Goal: Task Accomplishment & Management: Manage account settings

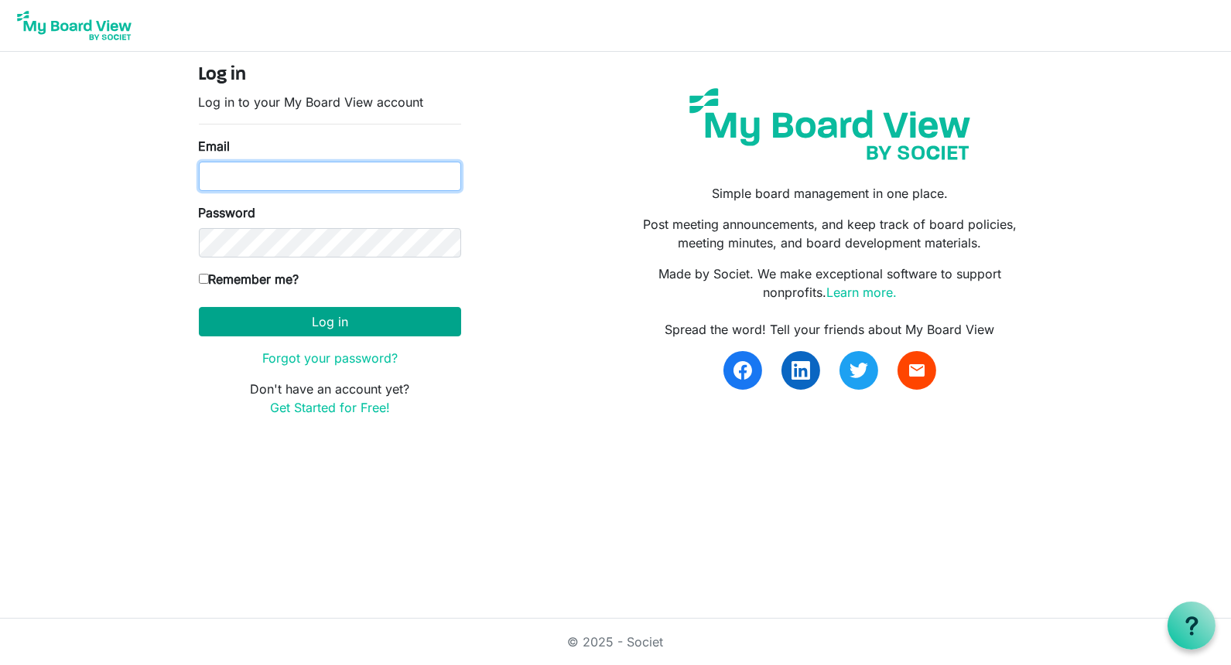
type input "Jessi@habitatsaltlake.org"
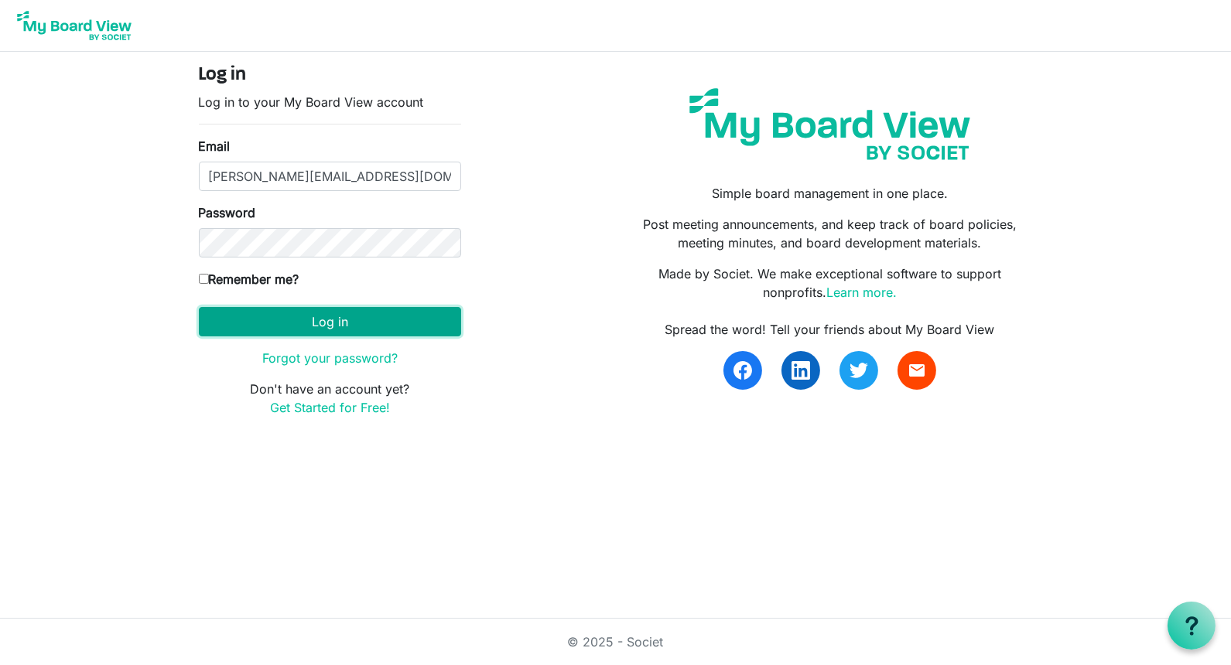
click at [242, 319] on button "Log in" at bounding box center [330, 321] width 262 height 29
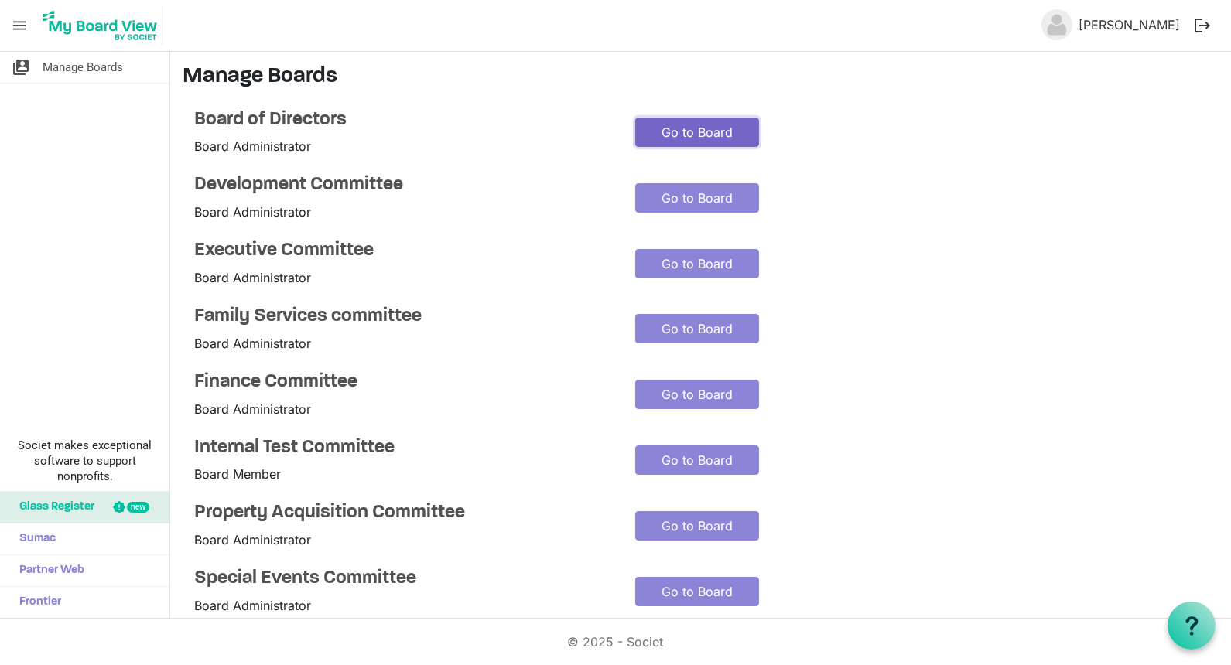
click at [709, 125] on link "Go to Board" at bounding box center [697, 132] width 124 height 29
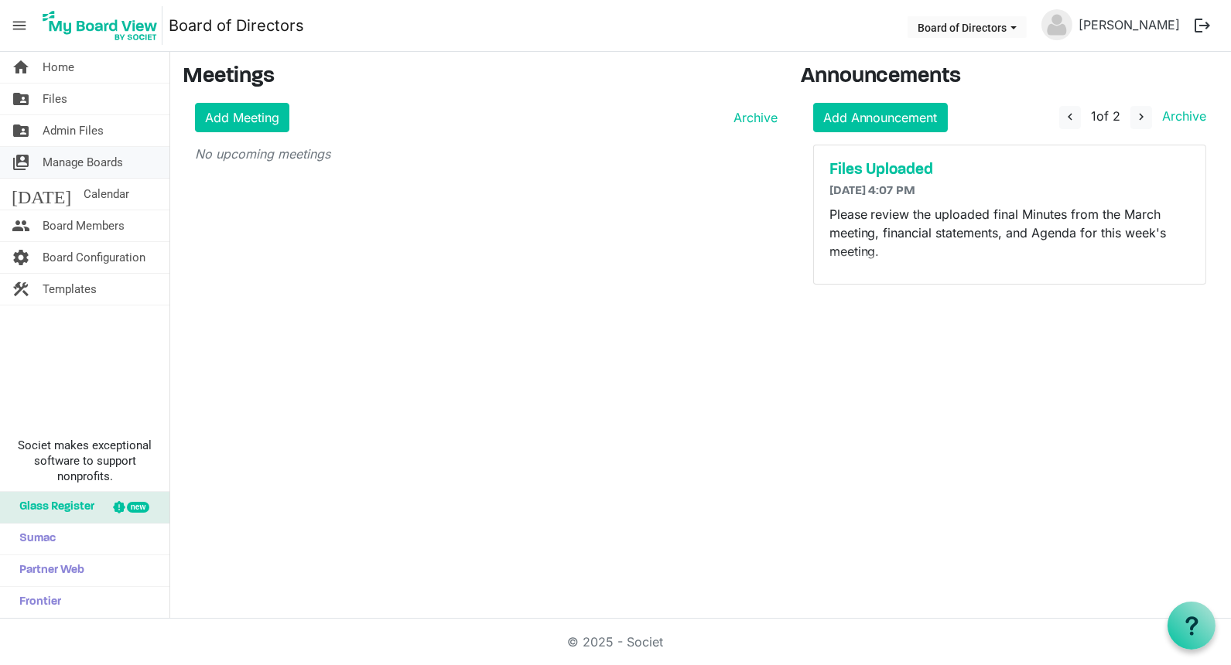
click at [87, 164] on span "Manage Boards" at bounding box center [83, 162] width 80 height 31
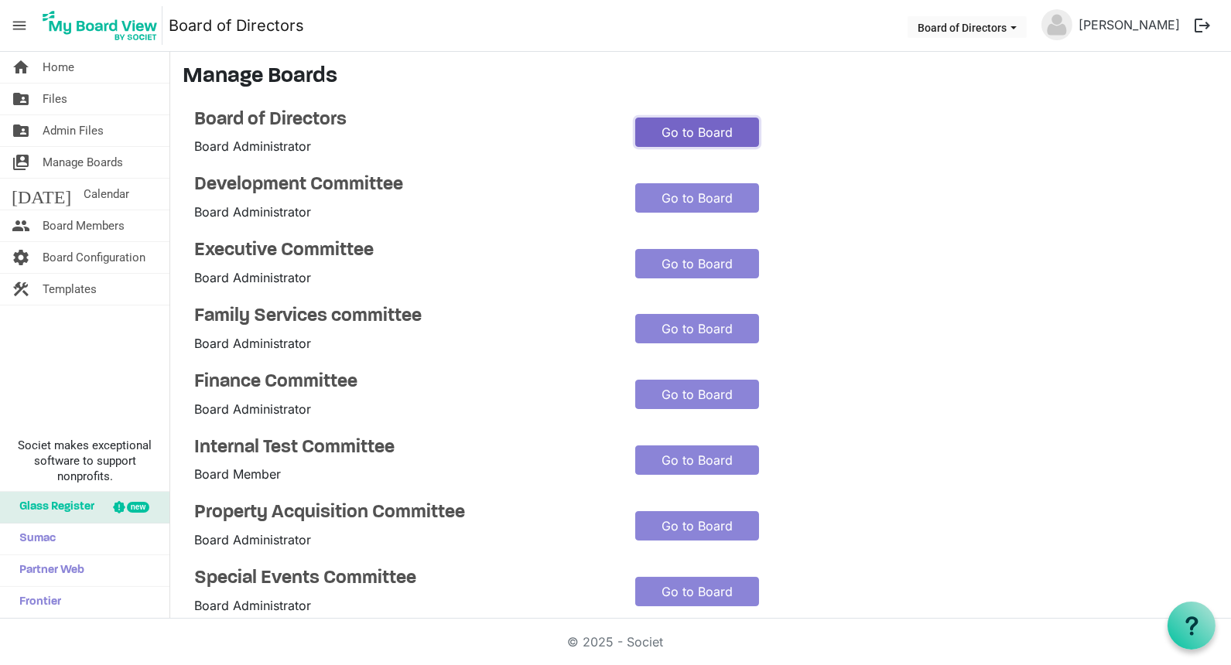
click at [669, 126] on link "Go to Board" at bounding box center [697, 132] width 124 height 29
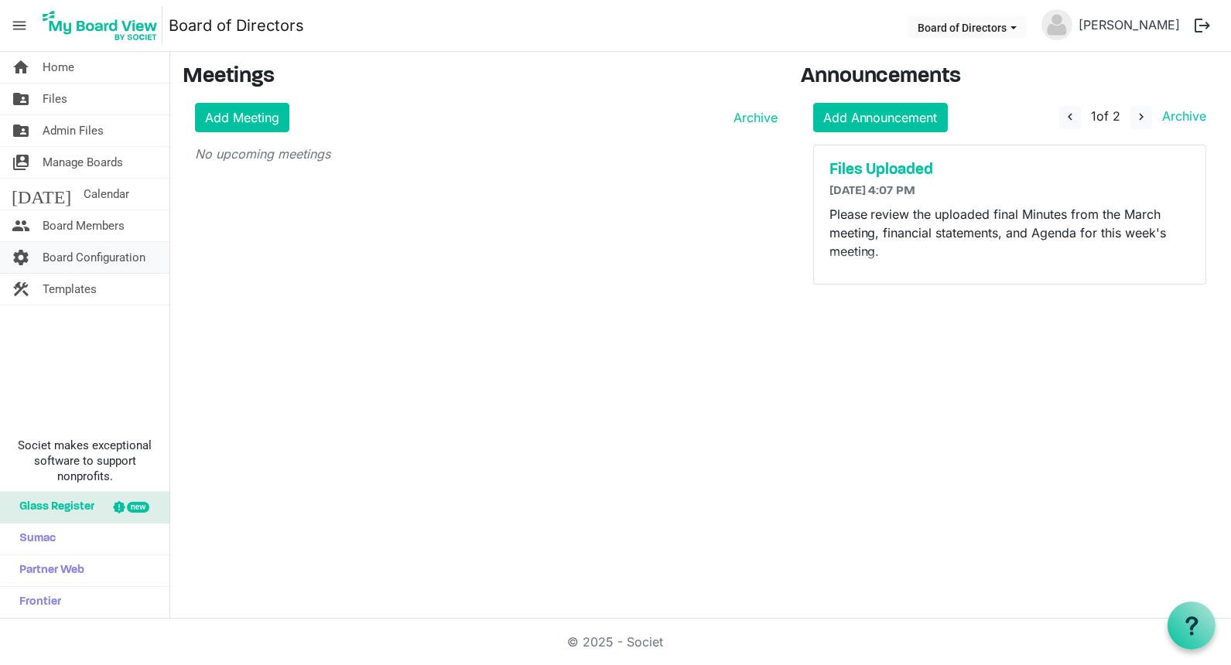
click at [97, 256] on span "Board Configuration" at bounding box center [94, 257] width 103 height 31
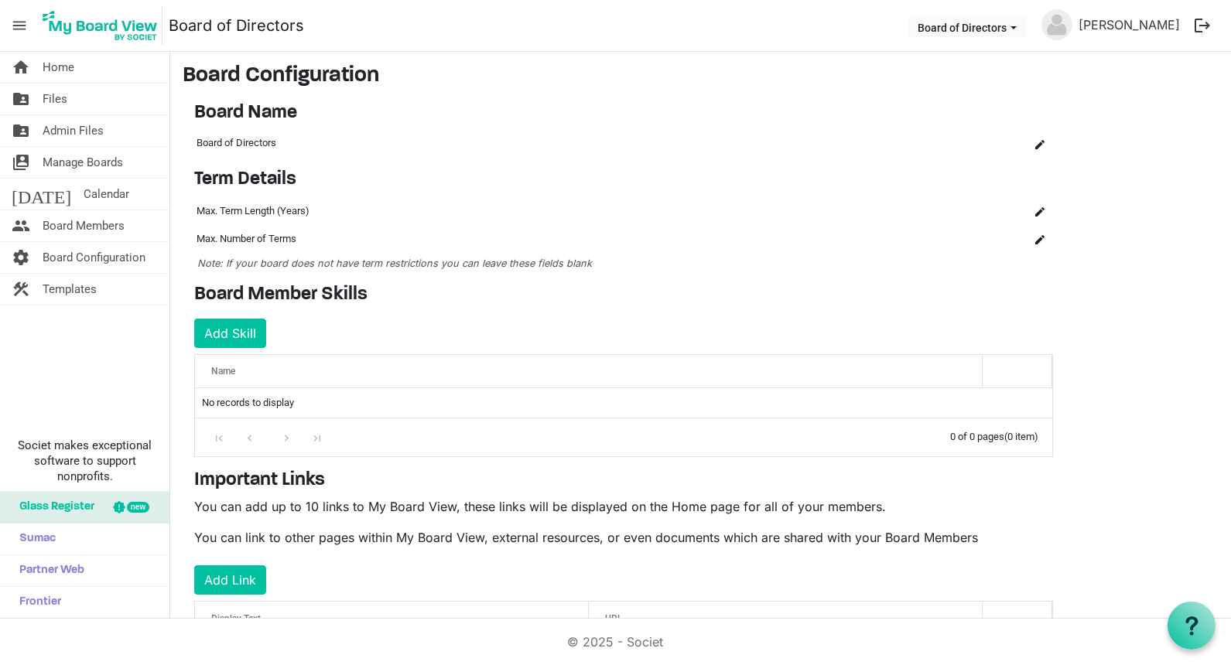
scroll to position [2, 0]
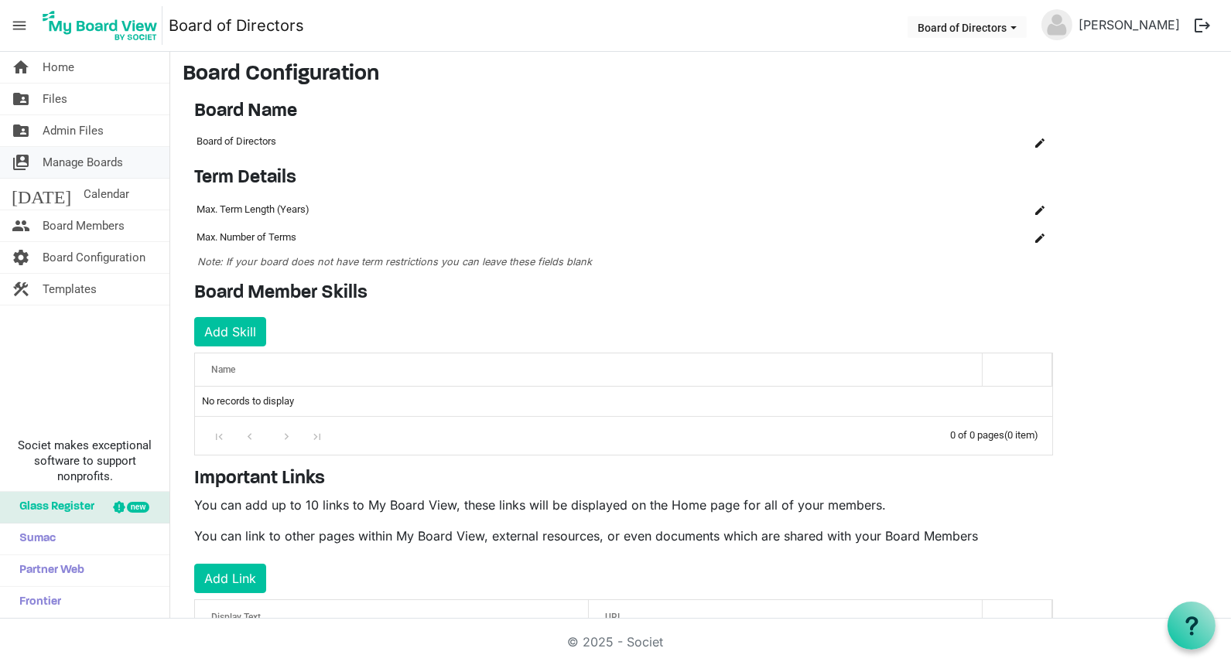
click at [95, 159] on span "Manage Boards" at bounding box center [83, 162] width 80 height 31
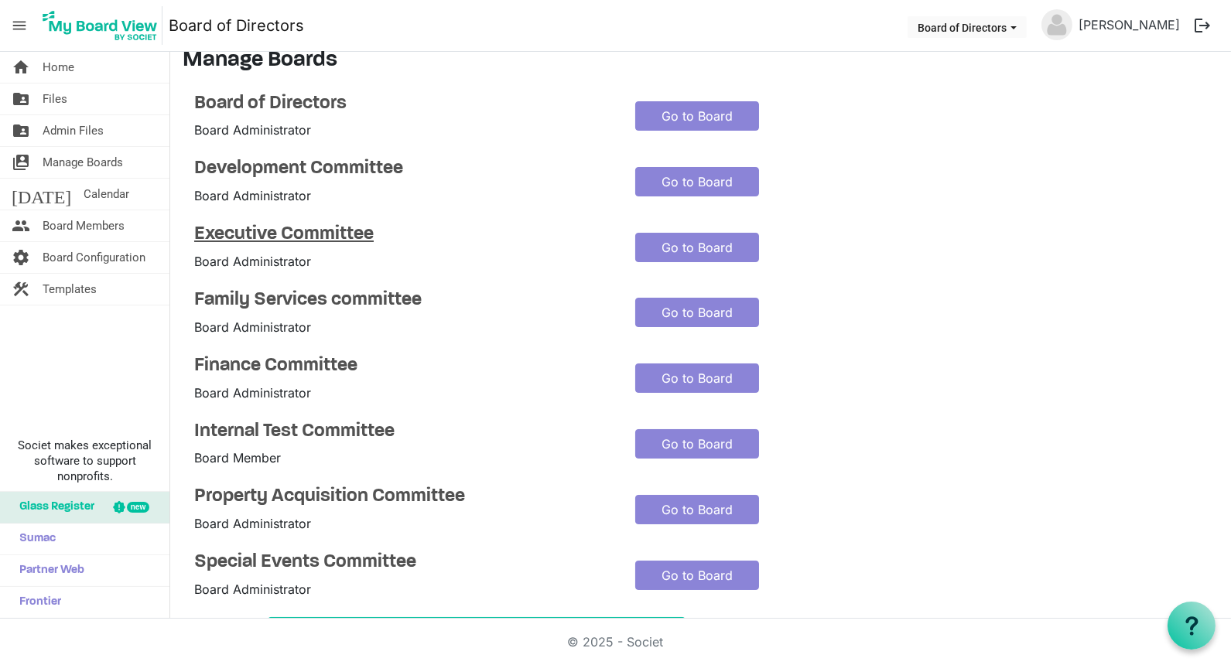
scroll to position [15, 0]
click at [283, 101] on h4 "Board of Directors" at bounding box center [403, 105] width 418 height 22
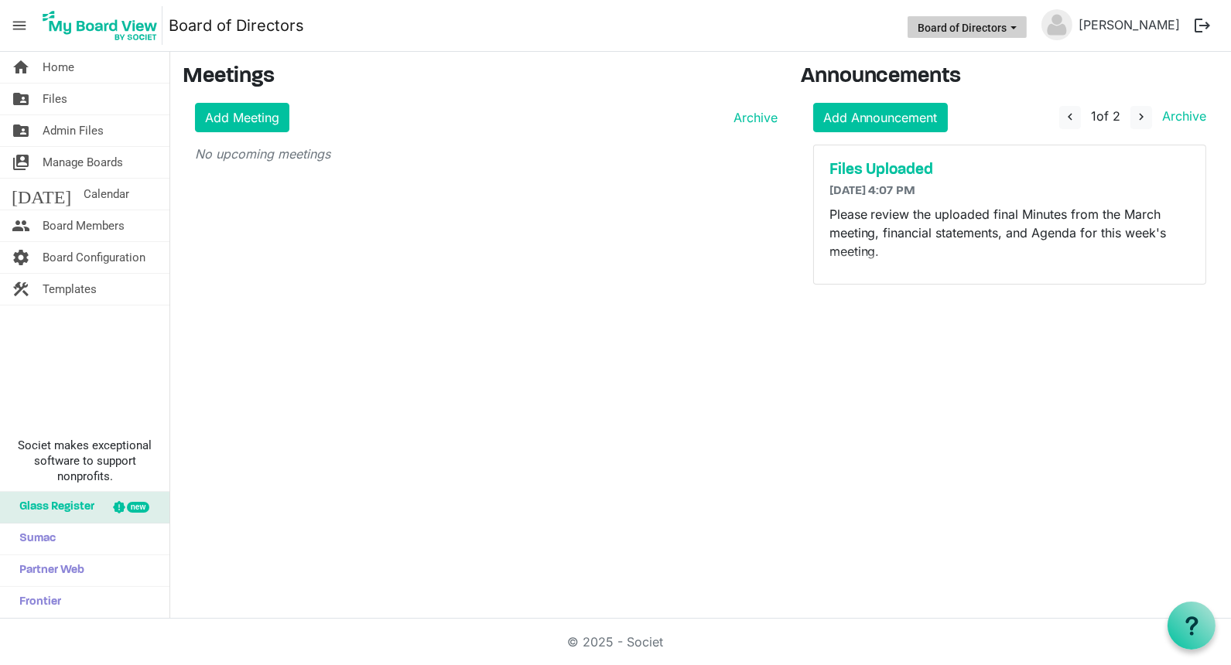
click at [1020, 26] on span "Board of Directors dropdownbutton" at bounding box center [1013, 28] width 14 height 6
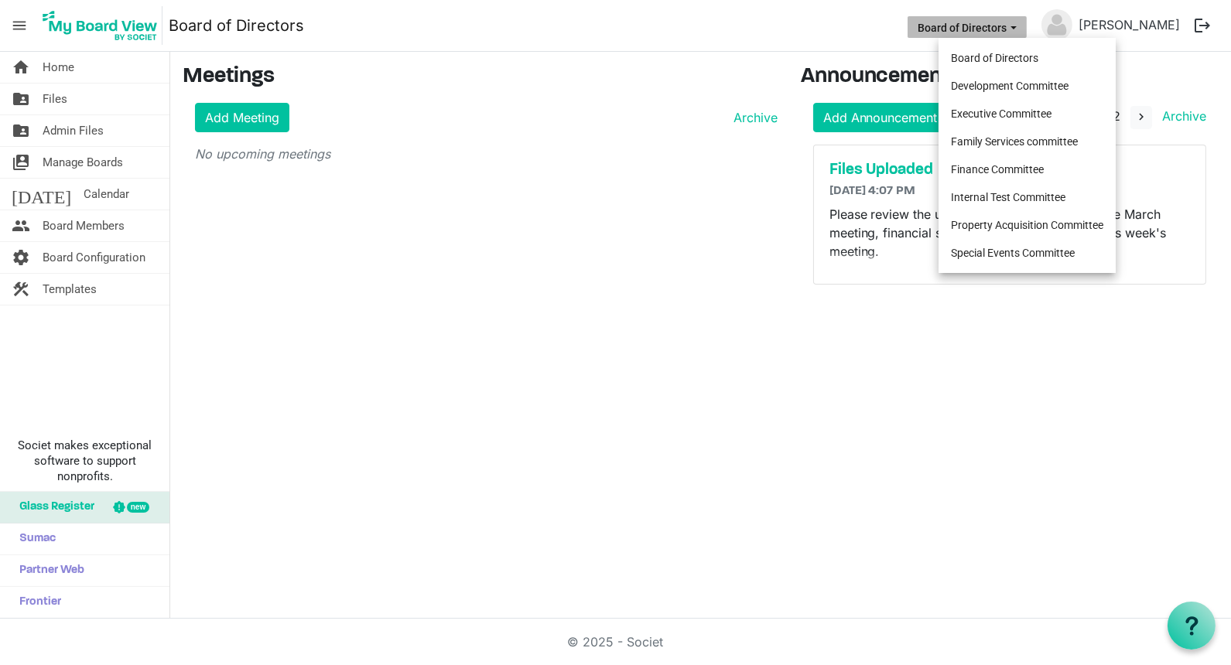
click at [1020, 26] on span "Board of Directors dropdownbutton" at bounding box center [1013, 28] width 14 height 6
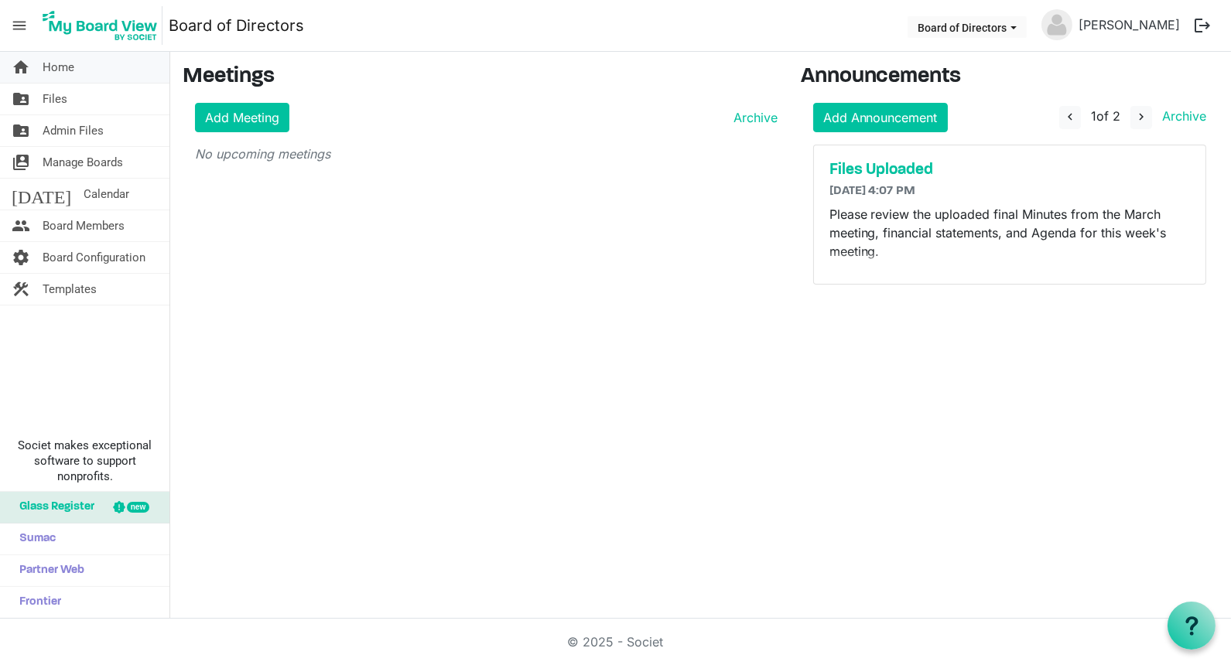
click at [55, 65] on span "Home" at bounding box center [59, 67] width 32 height 31
click at [55, 221] on span "Board Members" at bounding box center [84, 225] width 82 height 31
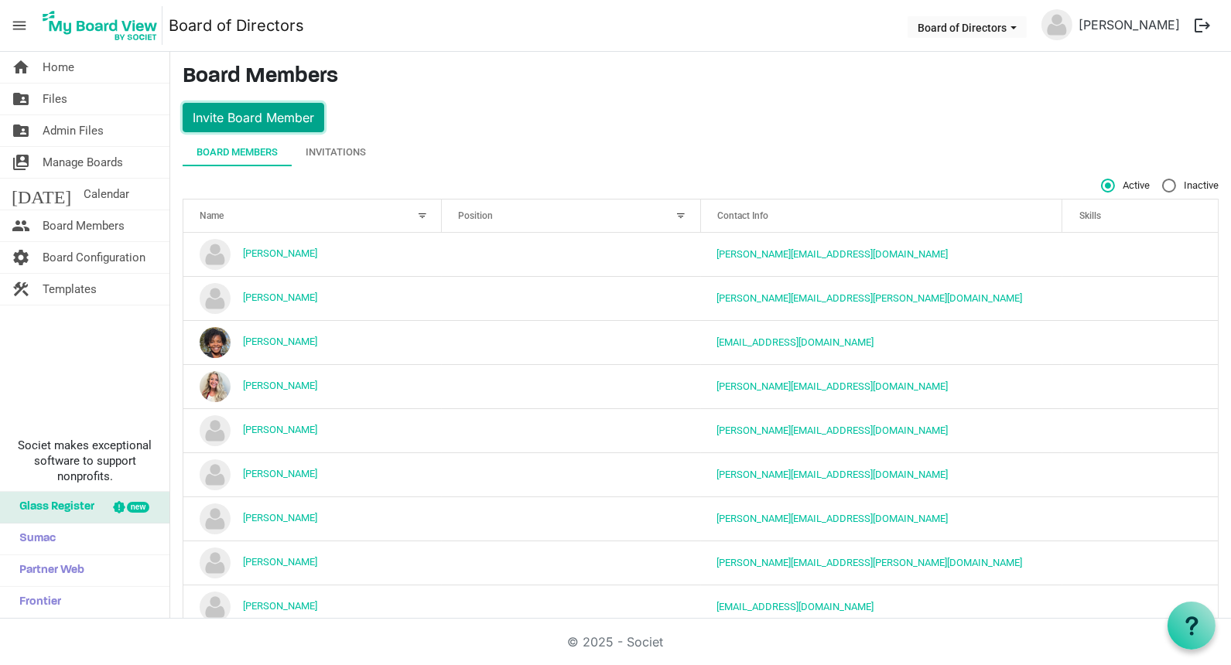
click at [288, 118] on button "Invite Board Member" at bounding box center [254, 117] width 142 height 29
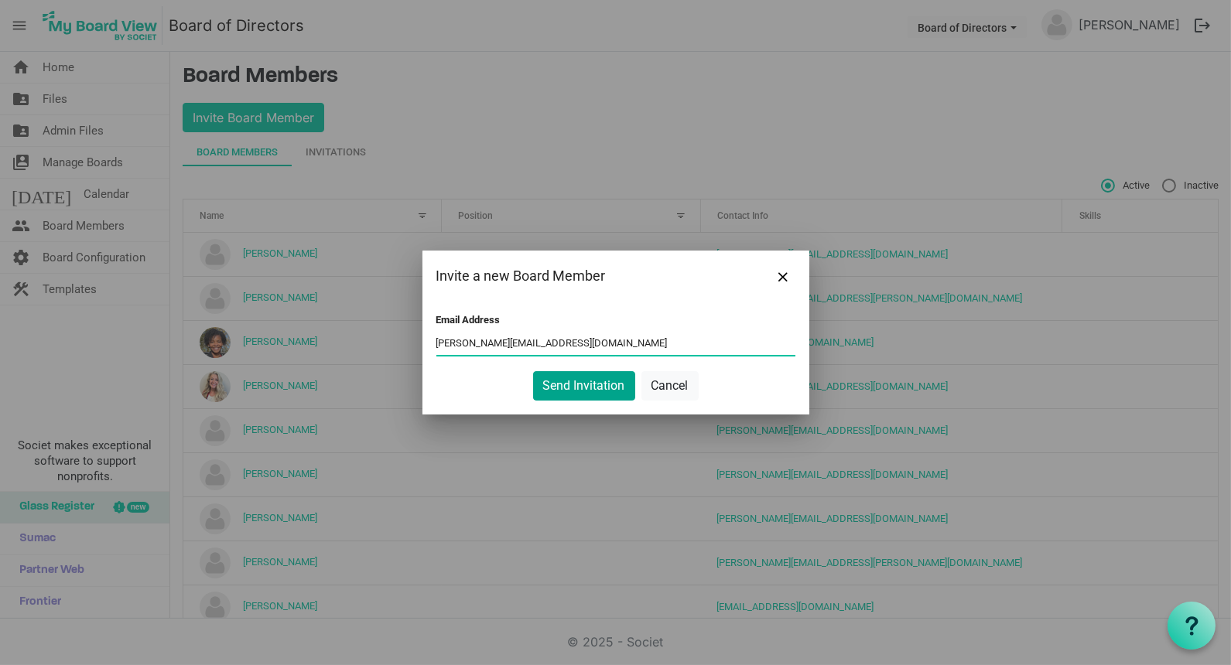
type input "kristina@habitatsaltlake.org"
click at [586, 386] on button "Send Invitation" at bounding box center [584, 385] width 102 height 29
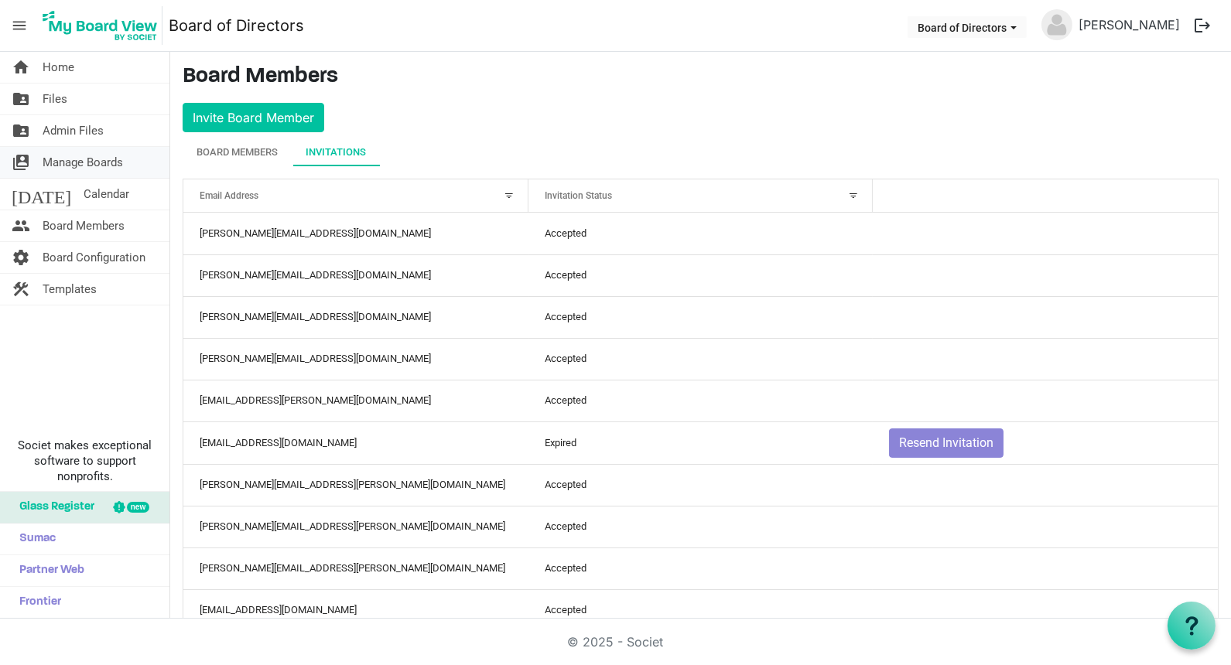
click at [65, 162] on span "Manage Boards" at bounding box center [83, 162] width 80 height 31
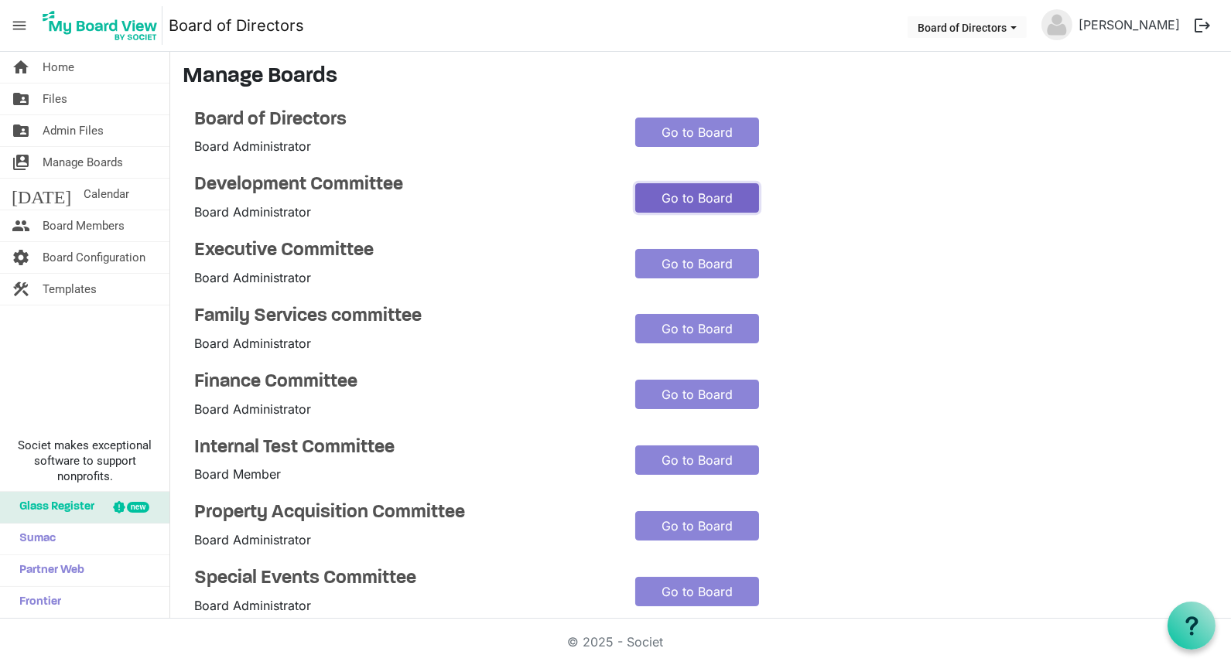
click at [679, 199] on link "Go to Board" at bounding box center [697, 197] width 124 height 29
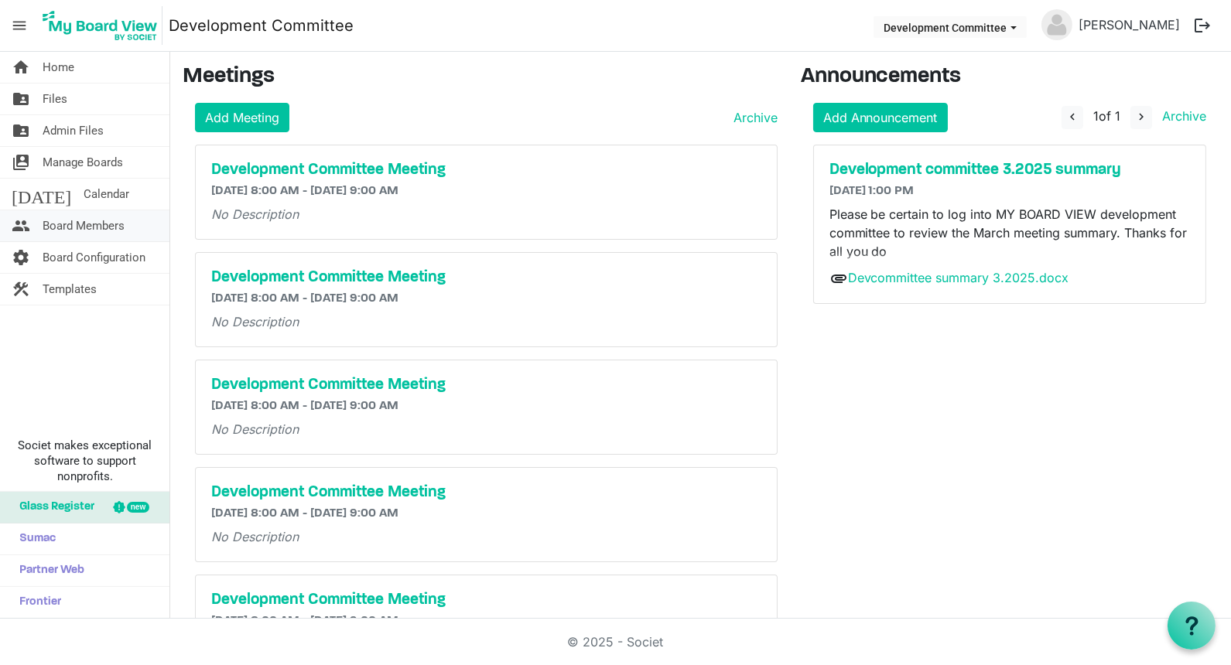
click at [87, 229] on span "Board Members" at bounding box center [84, 225] width 82 height 31
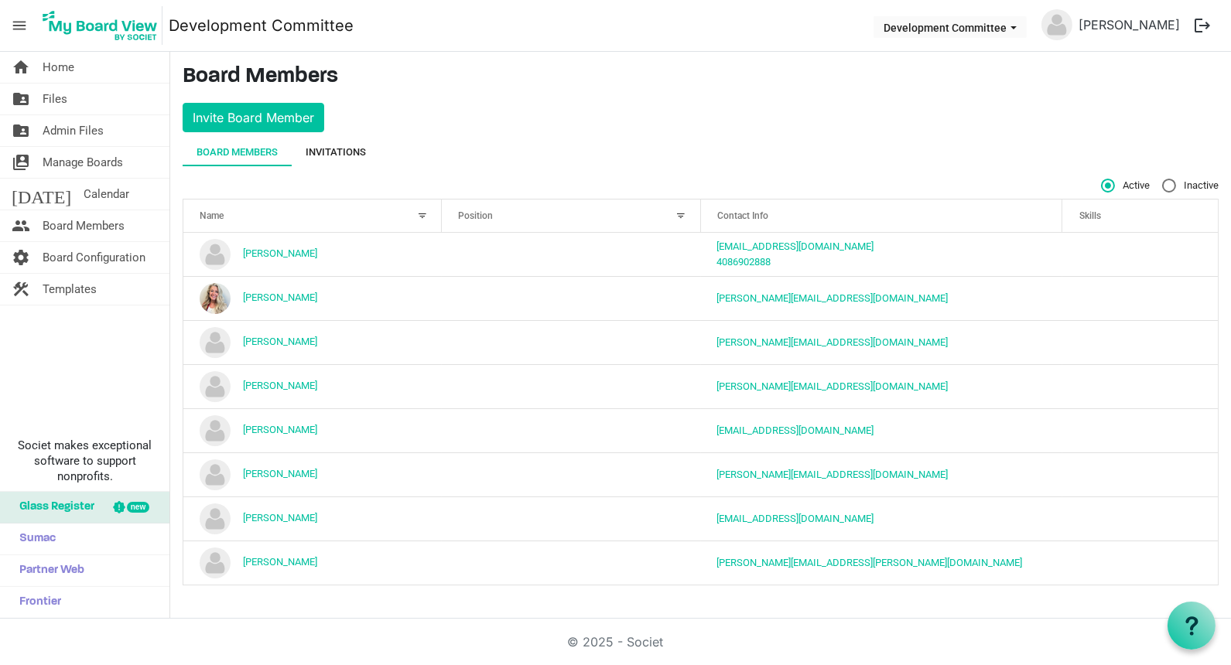
click at [334, 145] on div "Invitations" at bounding box center [336, 152] width 60 height 15
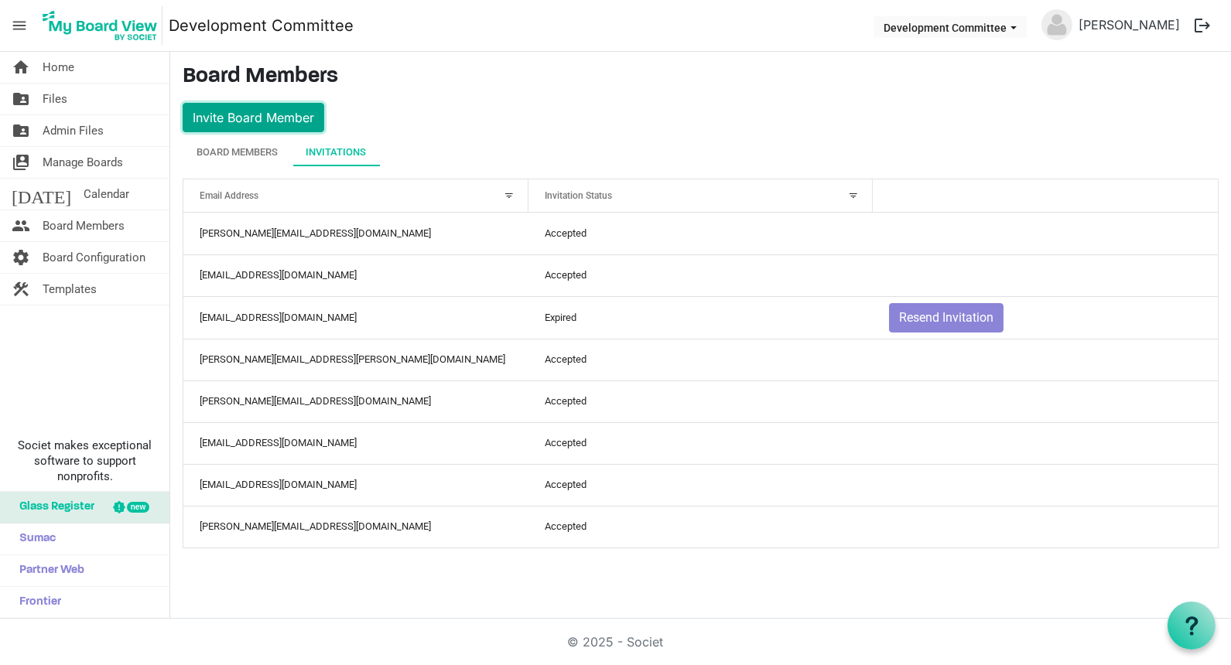
click at [285, 111] on button "Invite Board Member" at bounding box center [254, 117] width 142 height 29
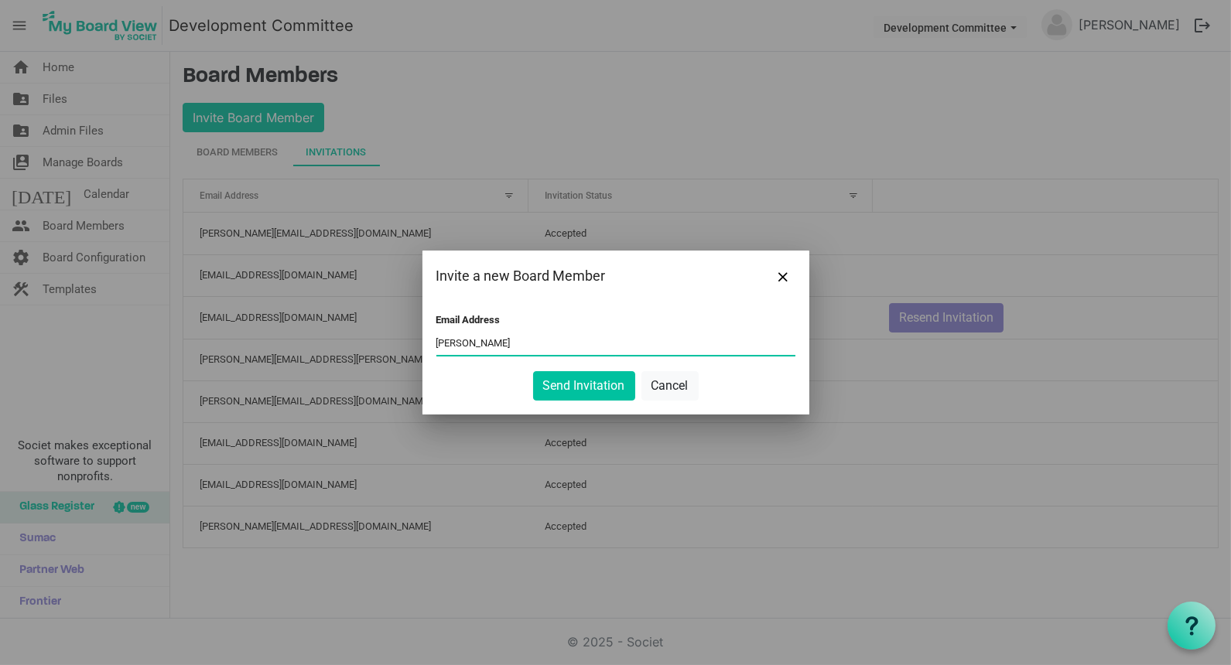
click at [533, 371] on button "Send Invitation" at bounding box center [584, 385] width 102 height 29
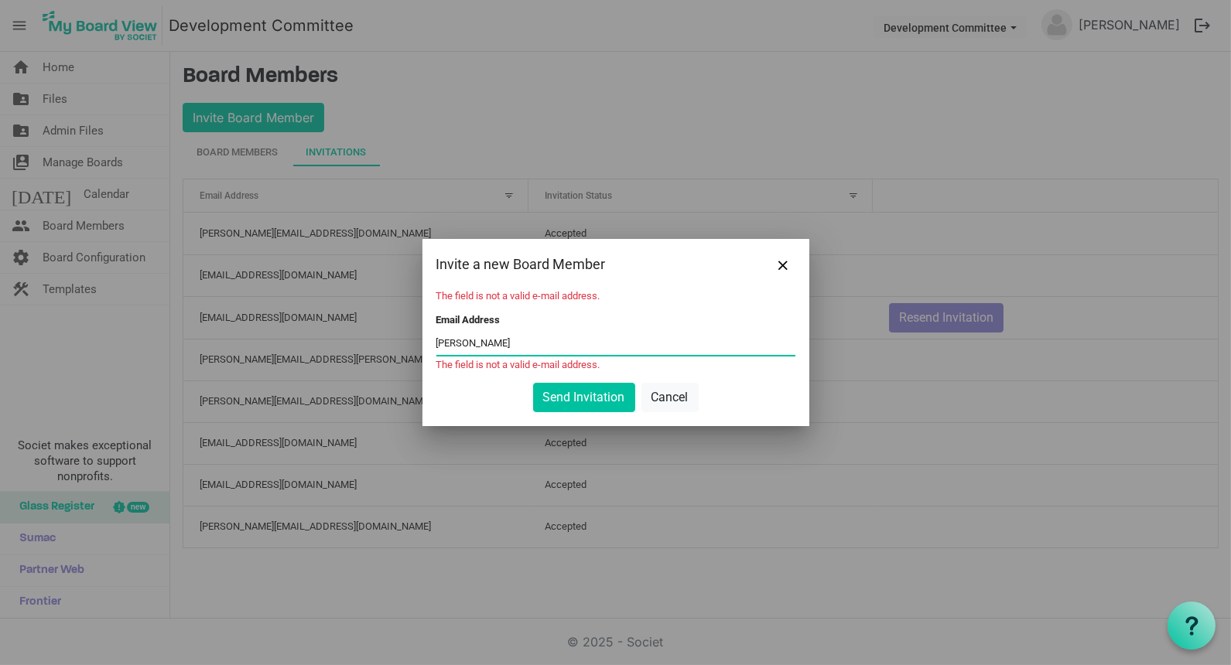
type input "[PERSON_NAME][EMAIL_ADDRESS][DOMAIN_NAME]"
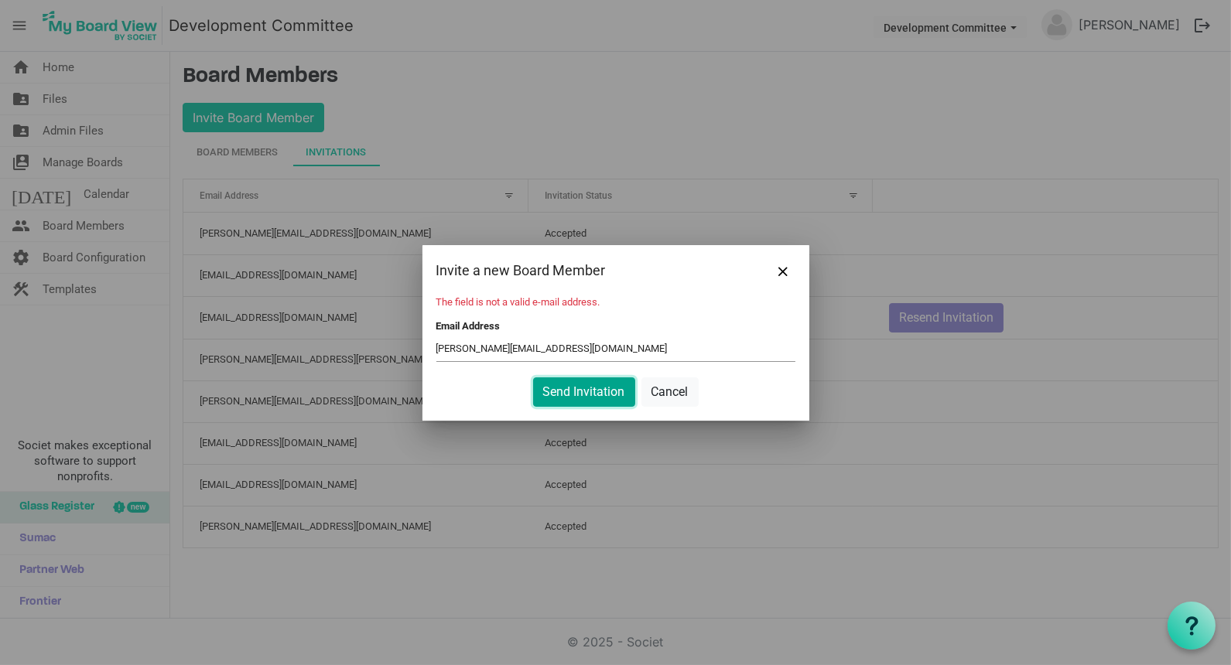
click at [597, 384] on button "Send Invitation" at bounding box center [584, 392] width 102 height 29
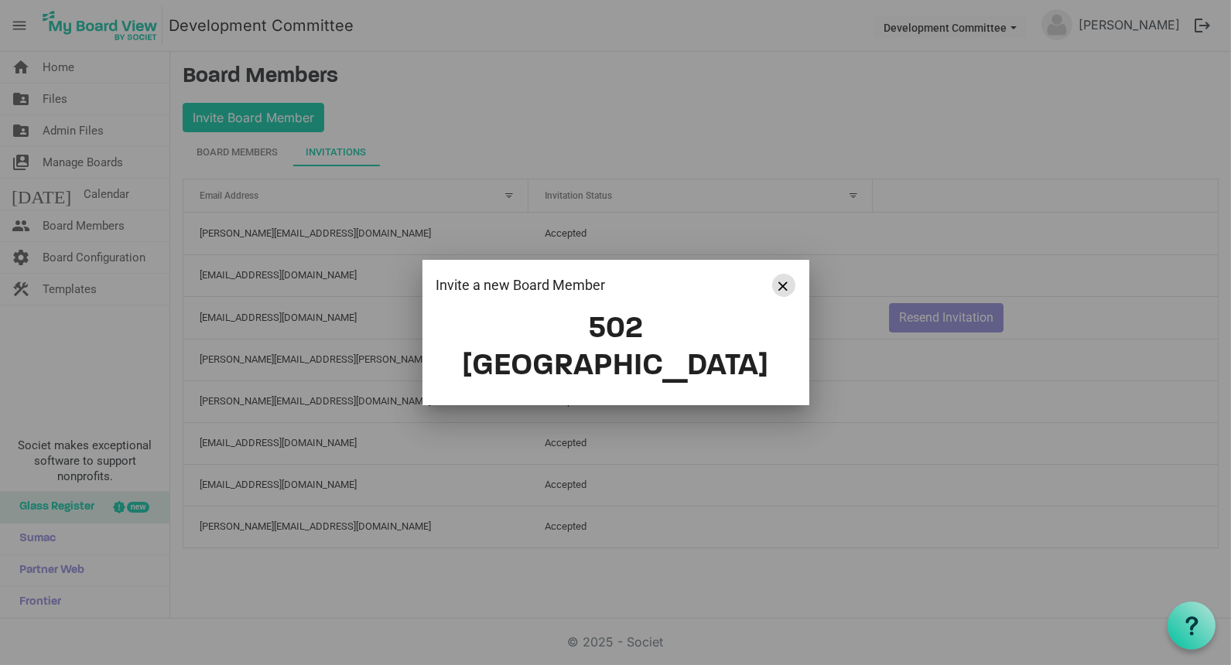
click at [785, 291] on span "Close" at bounding box center [783, 286] width 9 height 9
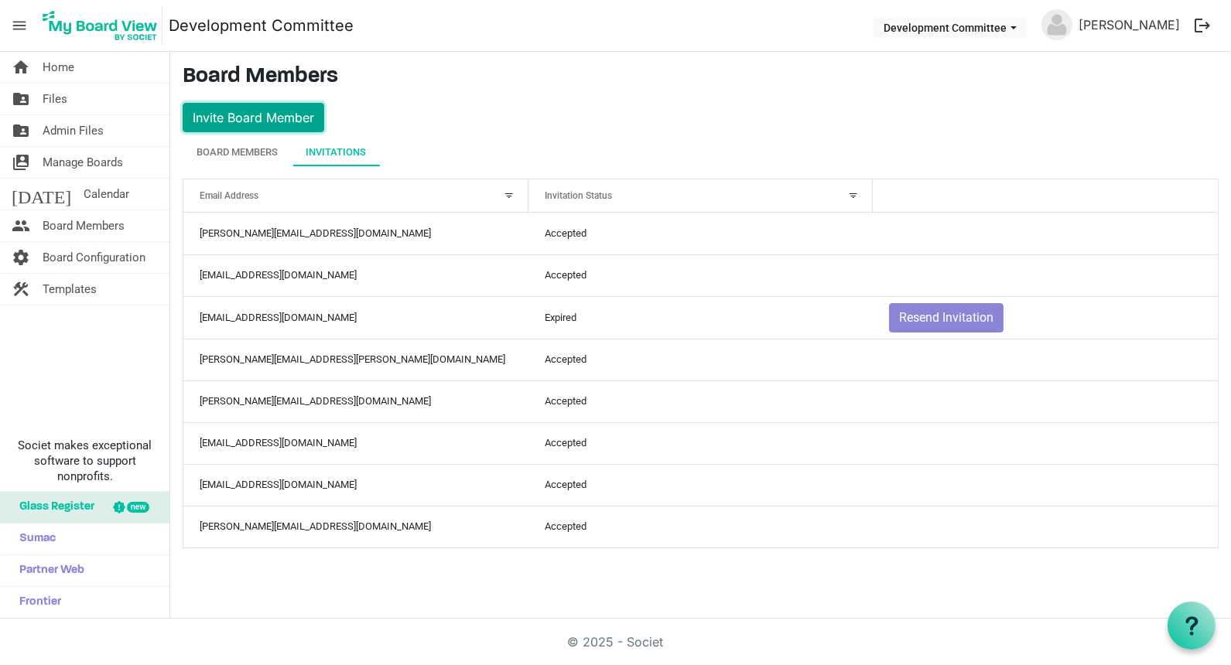
click at [238, 112] on button "Invite Board Member" at bounding box center [254, 117] width 142 height 29
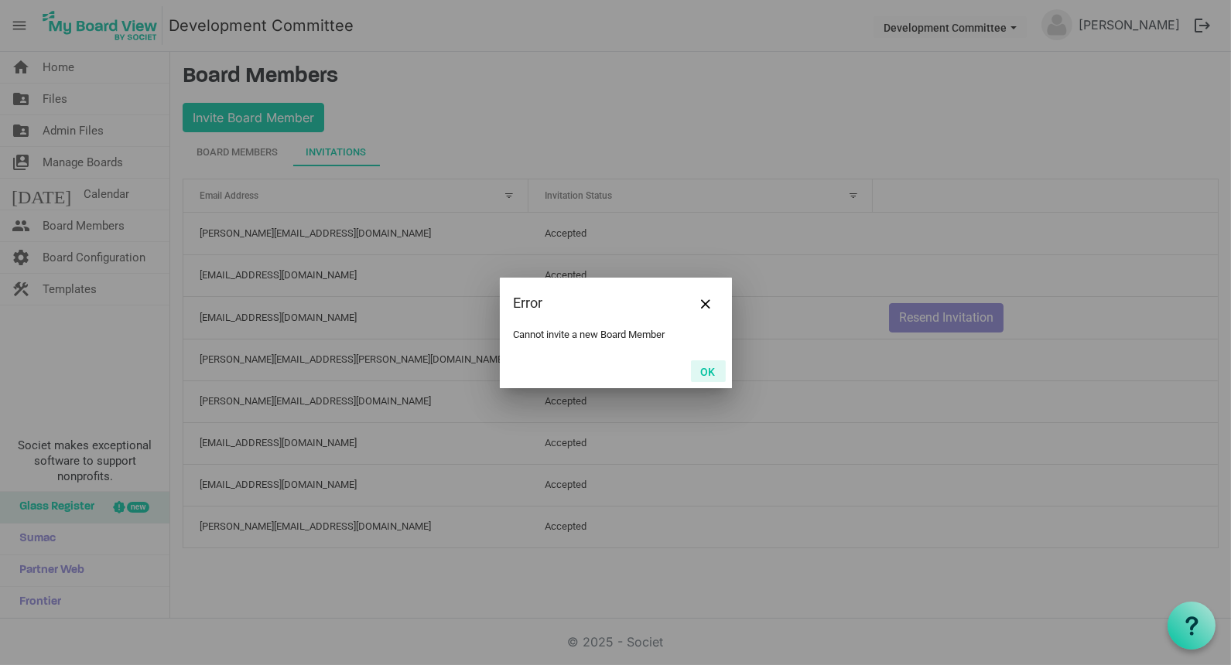
click at [710, 366] on button "OK" at bounding box center [708, 371] width 35 height 22
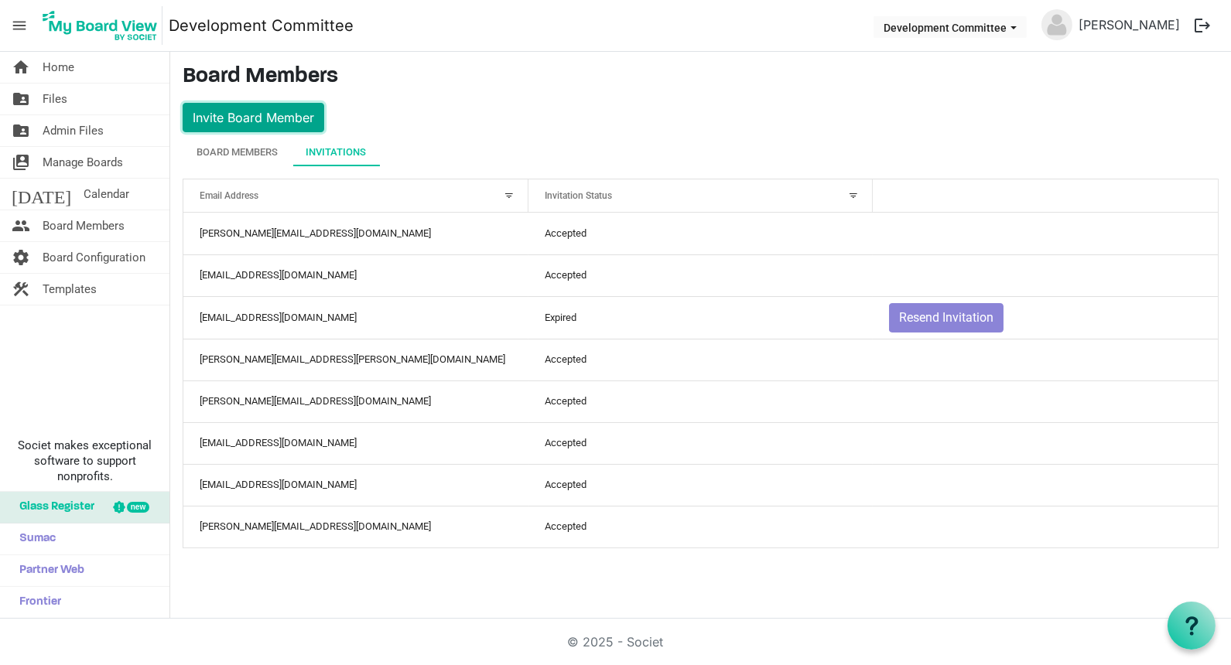
click at [227, 114] on button "Invite Board Member" at bounding box center [254, 117] width 142 height 29
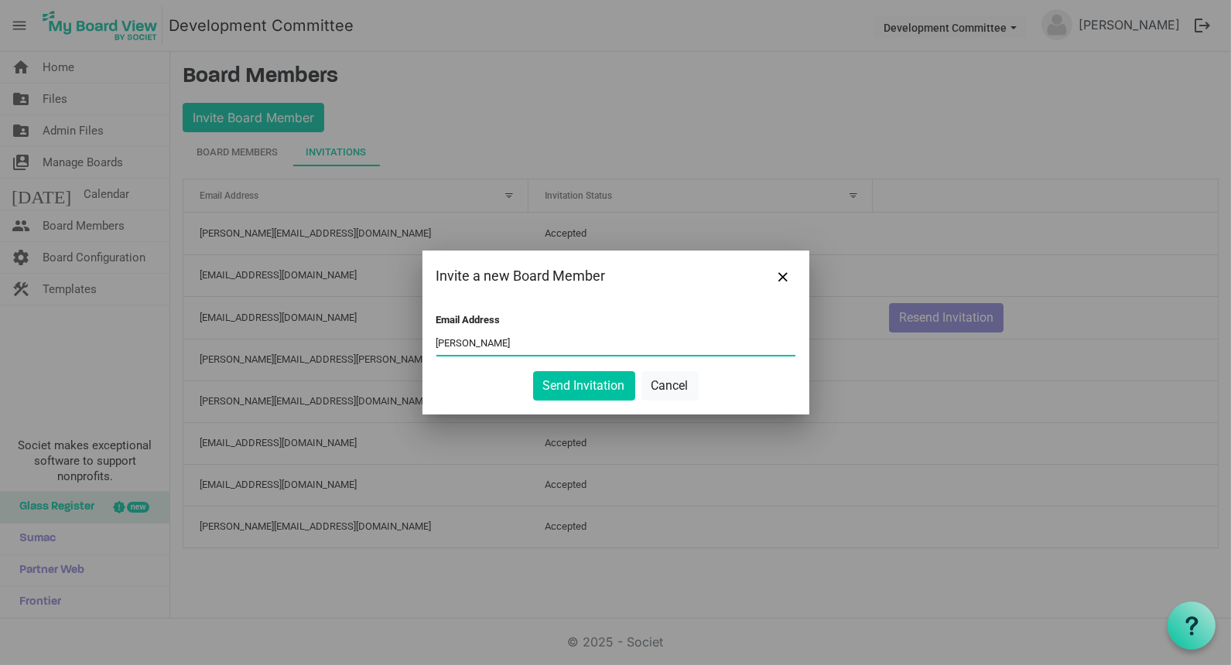
type input "[PERSON_NAME][EMAIL_ADDRESS][DOMAIN_NAME]"
click at [557, 388] on button "Send Invitation" at bounding box center [584, 385] width 102 height 29
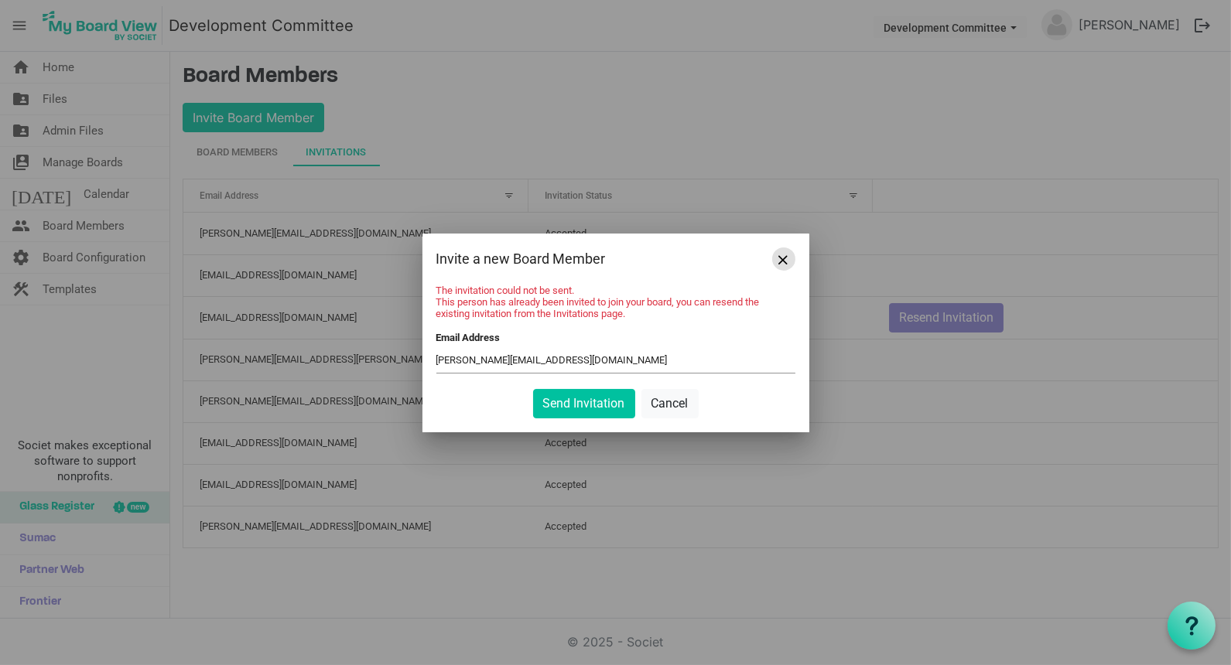
click at [784, 258] on span "Close" at bounding box center [783, 259] width 9 height 9
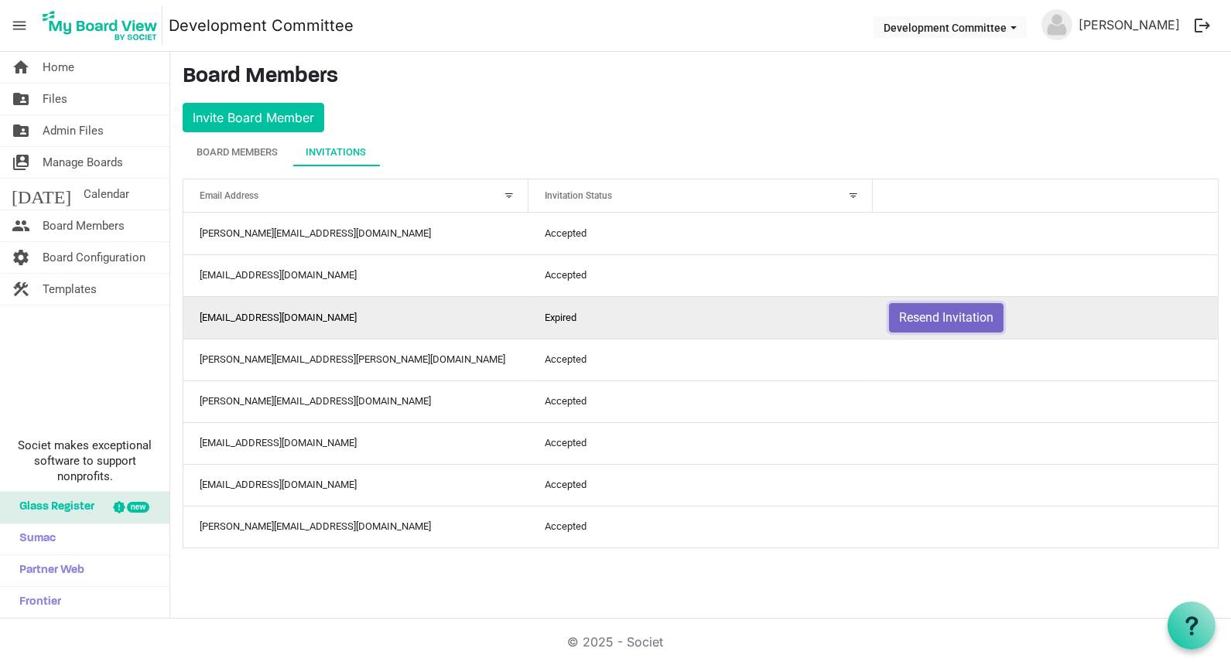
click at [923, 313] on button "Resend Invitation" at bounding box center [946, 317] width 114 height 29
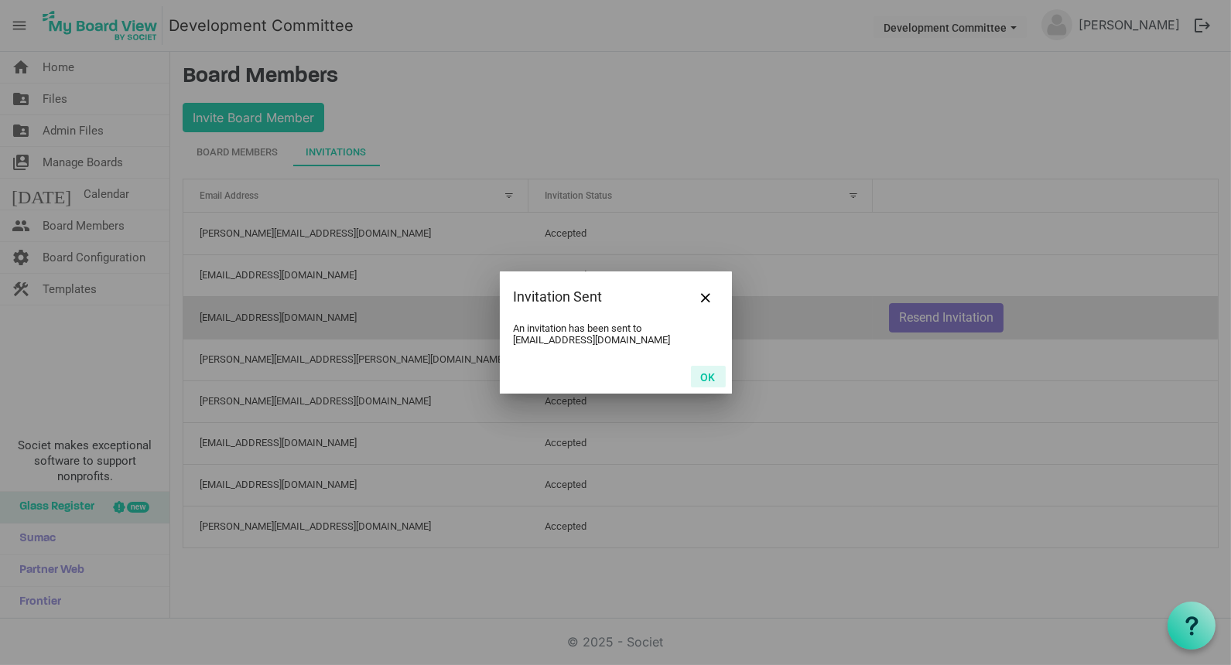
click at [691, 366] on button "OK" at bounding box center [708, 377] width 35 height 22
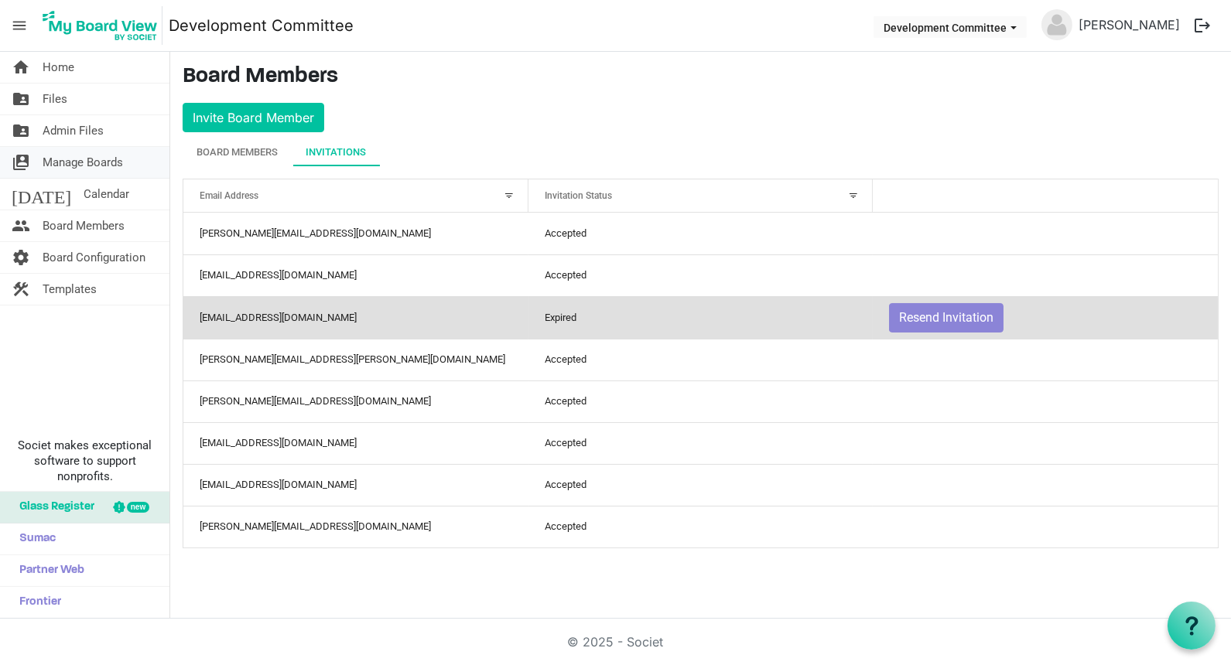
click at [76, 159] on span "Manage Boards" at bounding box center [83, 162] width 80 height 31
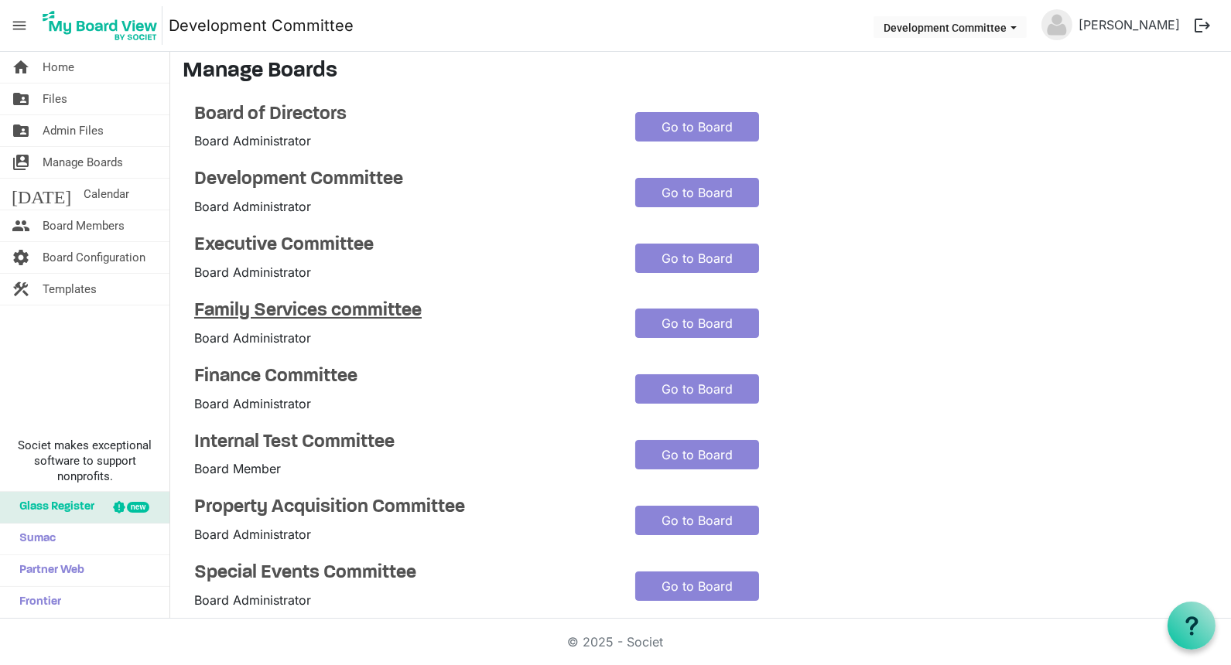
scroll to position [8, 0]
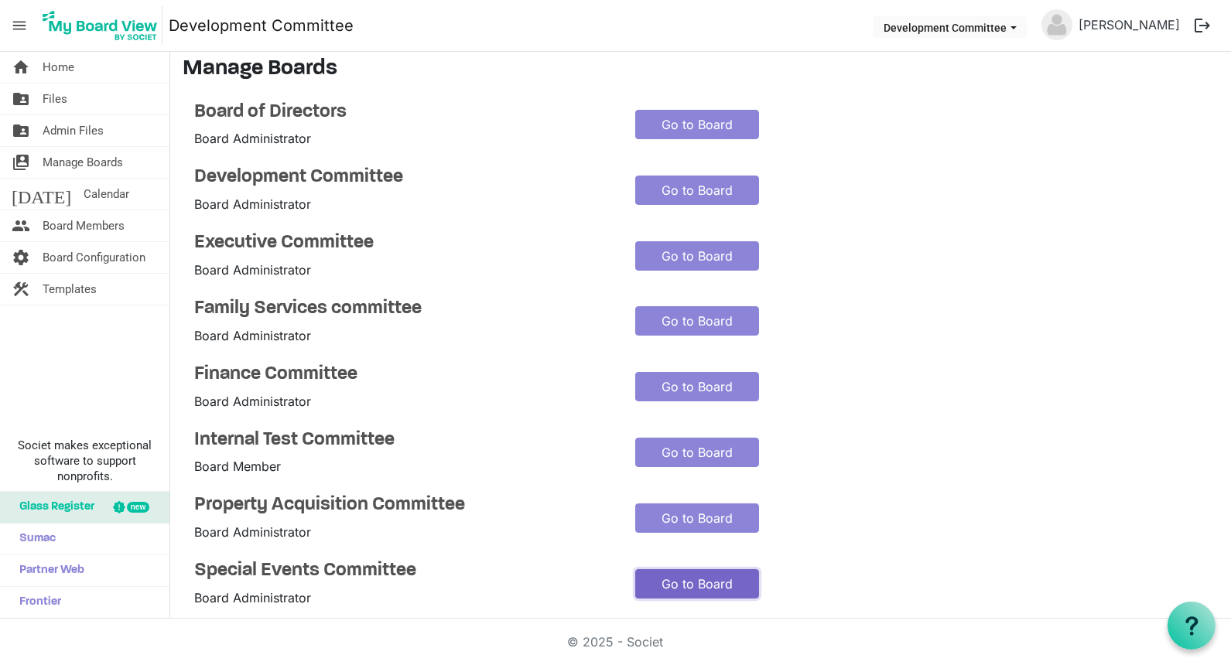
click at [665, 583] on link "Go to Board" at bounding box center [697, 583] width 124 height 29
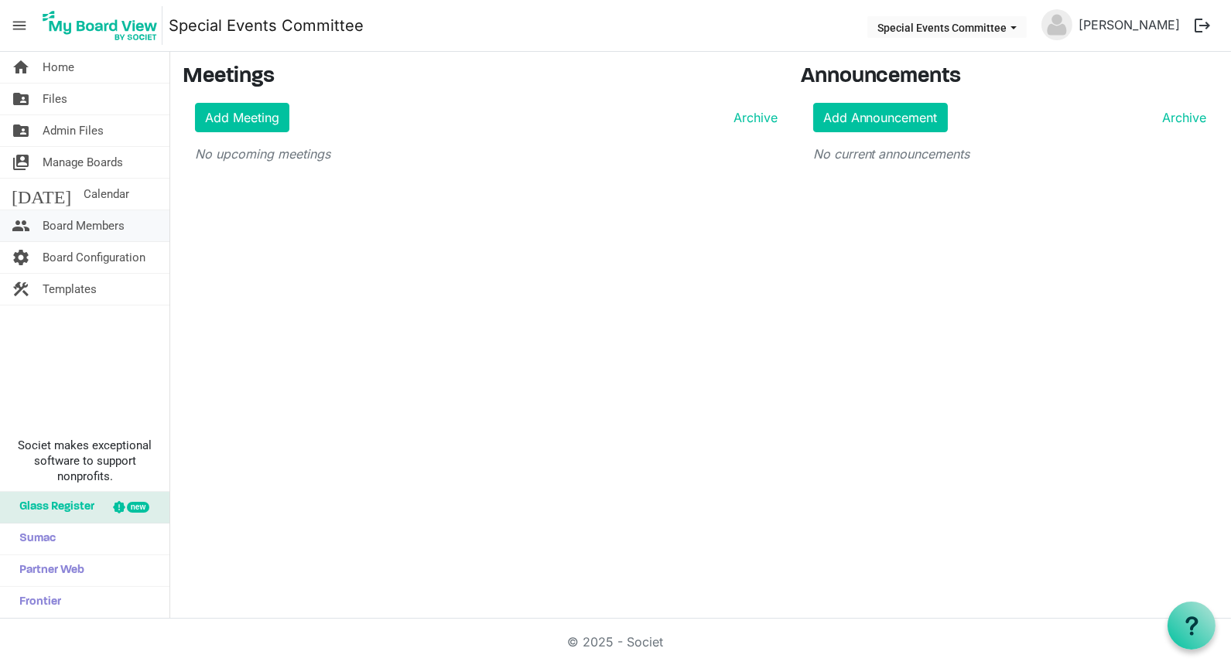
click at [93, 221] on span "Board Members" at bounding box center [84, 225] width 82 height 31
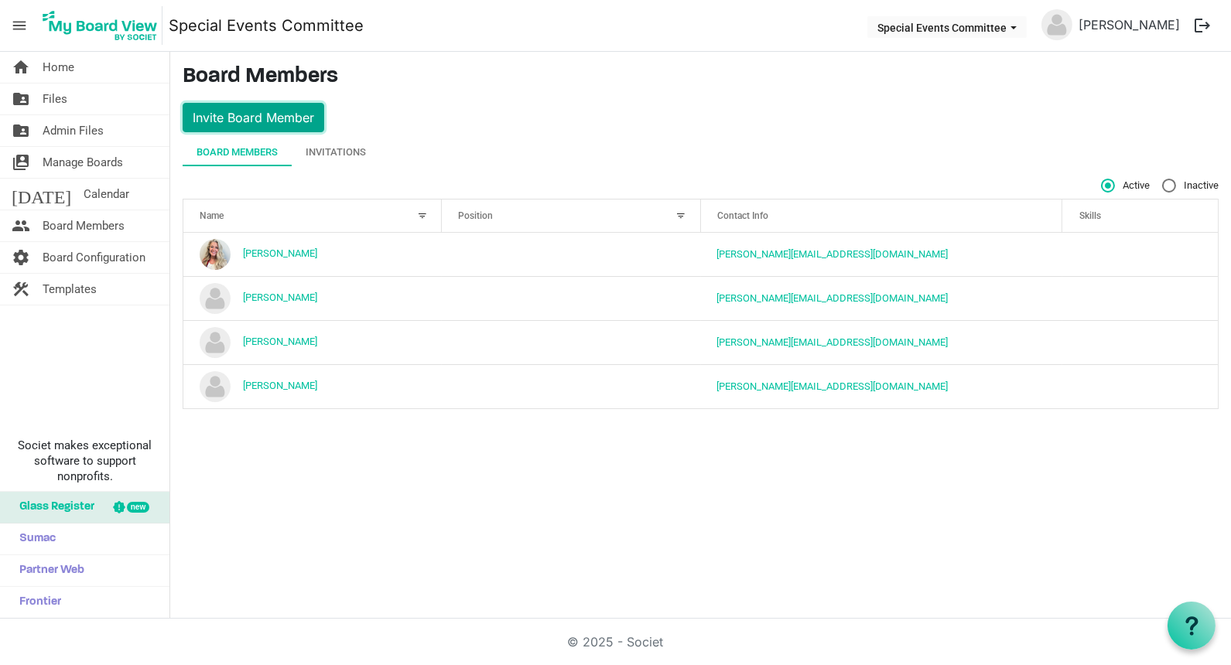
click at [272, 108] on button "Invite Board Member" at bounding box center [254, 117] width 142 height 29
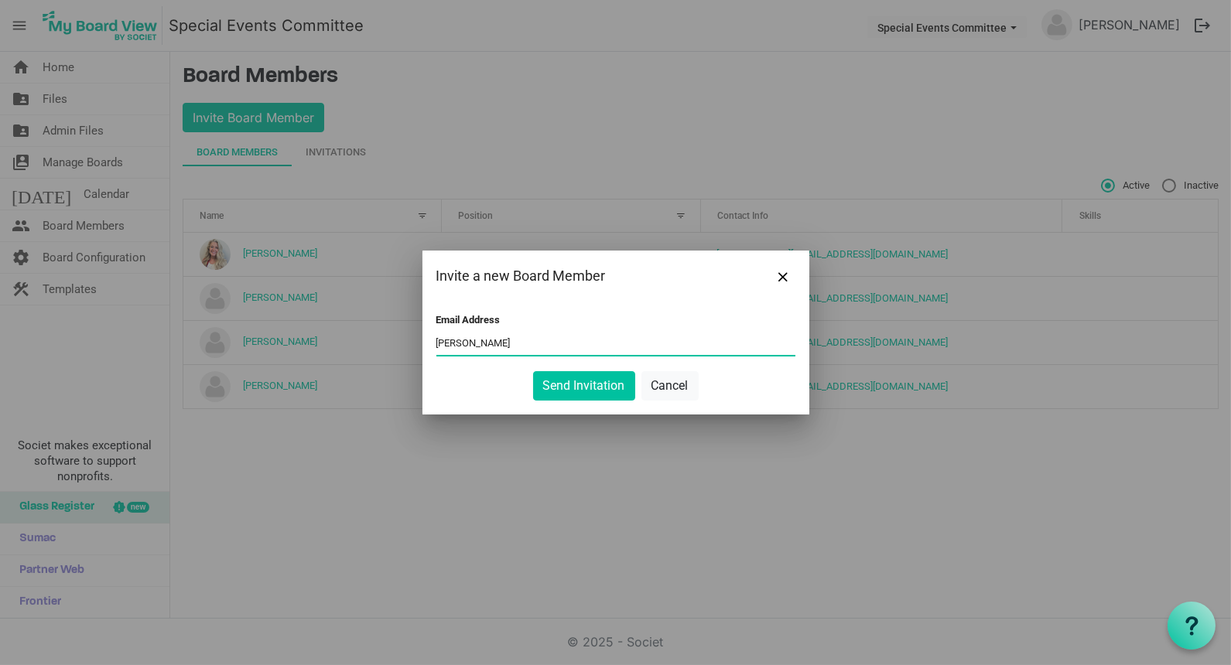
type input "[PERSON_NAME][EMAIL_ADDRESS][DOMAIN_NAME]"
click at [576, 381] on button "Send Invitation" at bounding box center [584, 385] width 102 height 29
